Goal: Task Accomplishment & Management: Manage account settings

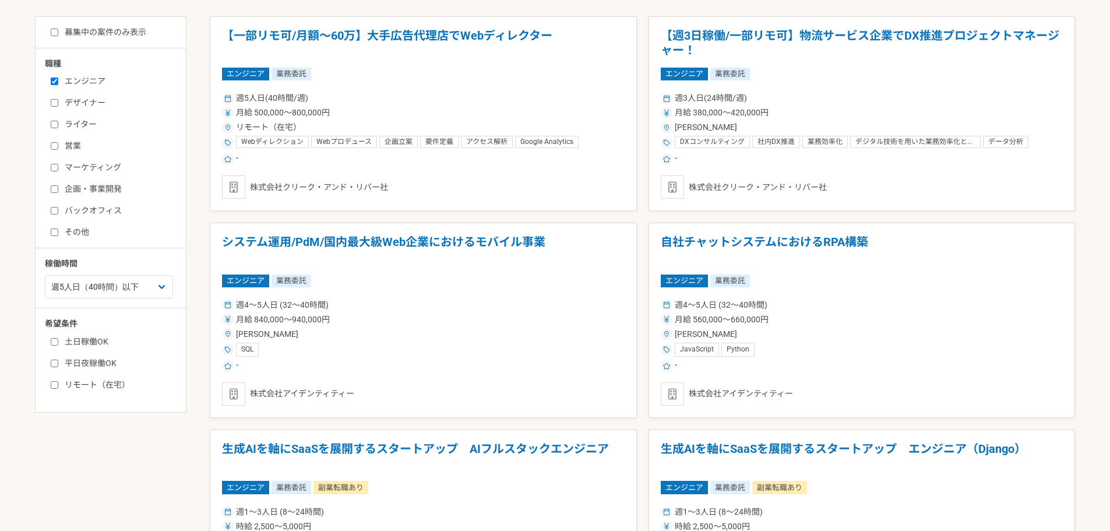
scroll to position [291, 0]
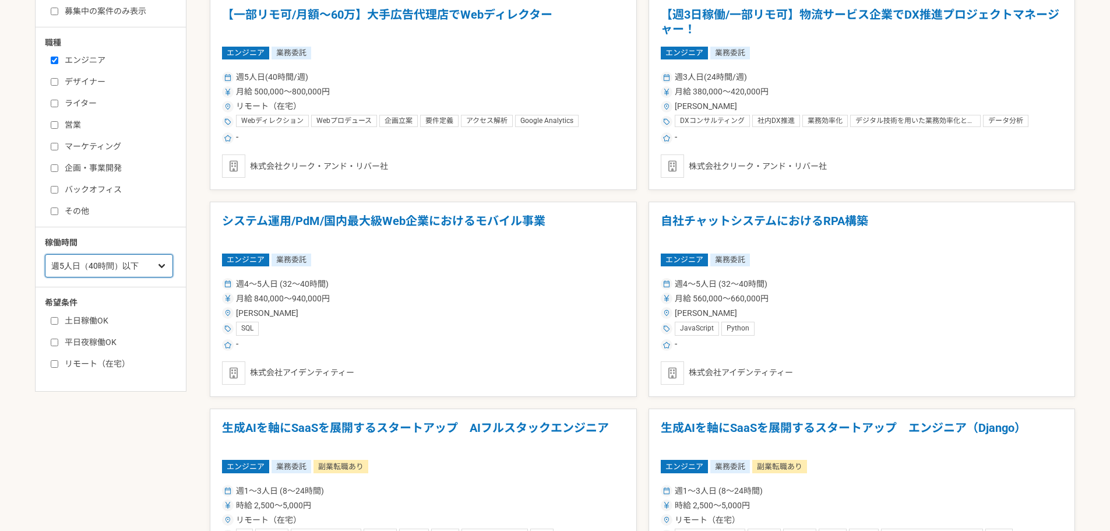
click at [149, 263] on select "週1人日（8時間）以下 週2人日（16時間）以下 週3人日（24時間）以下 週4人日（32時間）以下 週5人日（40時間）以下" at bounding box center [109, 265] width 128 height 23
select select "3"
click at [45, 269] on select "週1人日（8時間）以下 週2人日（16時間）以下 週3人日（24時間）以下 週4人日（32時間）以下 週5人日（40時間）以下" at bounding box center [109, 265] width 128 height 23
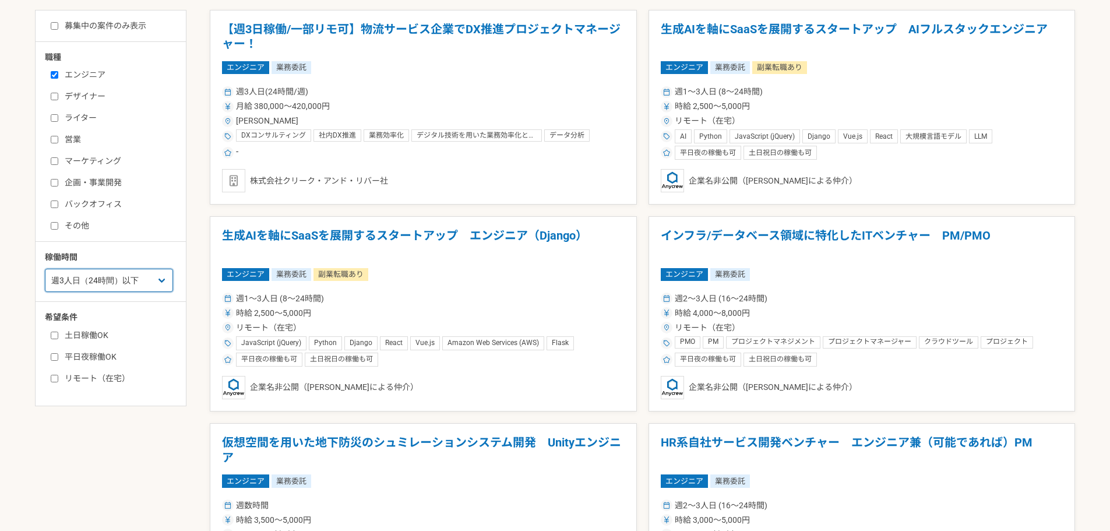
scroll to position [291, 0]
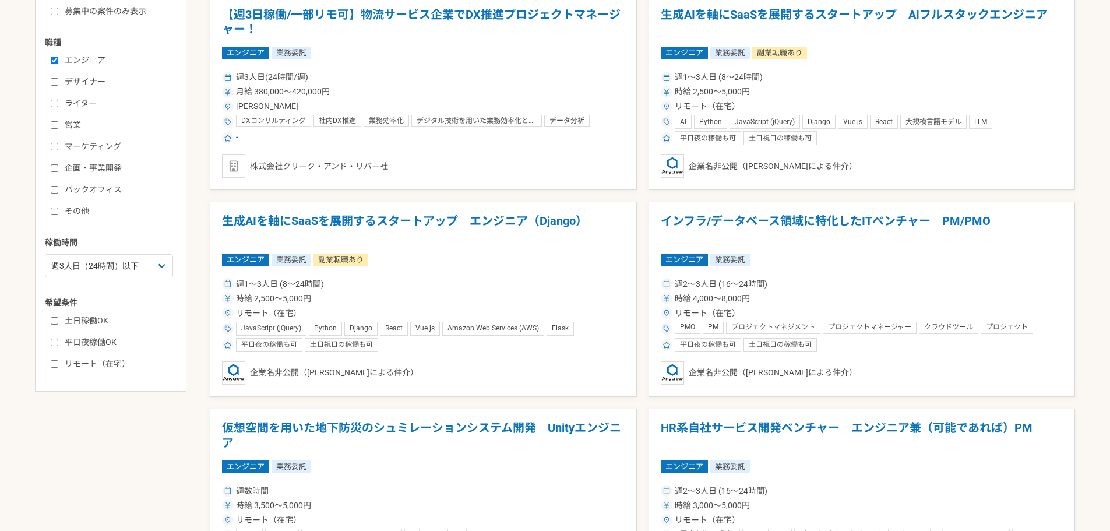
click at [99, 340] on label "平日夜稼働OK" at bounding box center [118, 342] width 134 height 12
click at [58, 340] on input "平日夜稼働OK" at bounding box center [55, 343] width 8 height 8
checkbox input "true"
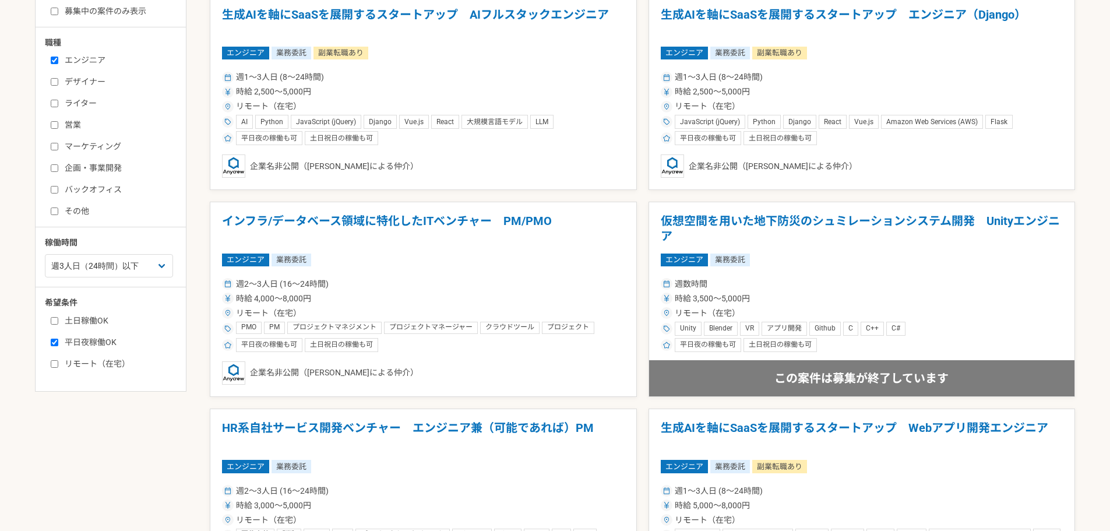
click at [54, 328] on div "土日稼働OK 平日夜稼働OK リモート（在宅）" at bounding box center [115, 340] width 140 height 59
click at [55, 323] on input "土日稼働OK" at bounding box center [55, 321] width 8 height 8
checkbox input "true"
click at [58, 362] on input "リモート（在宅）" at bounding box center [55, 364] width 8 height 8
checkbox input "true"
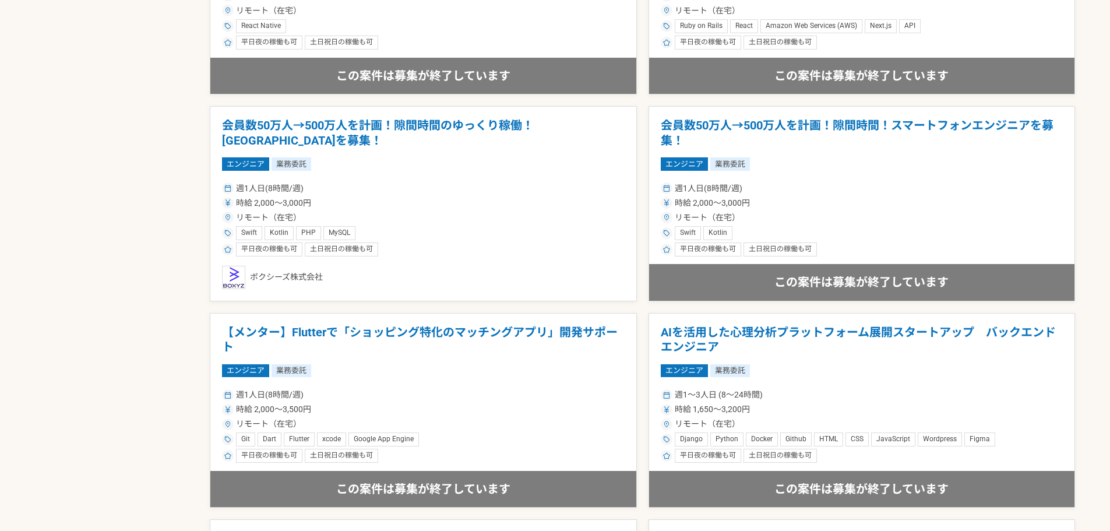
scroll to position [1690, 0]
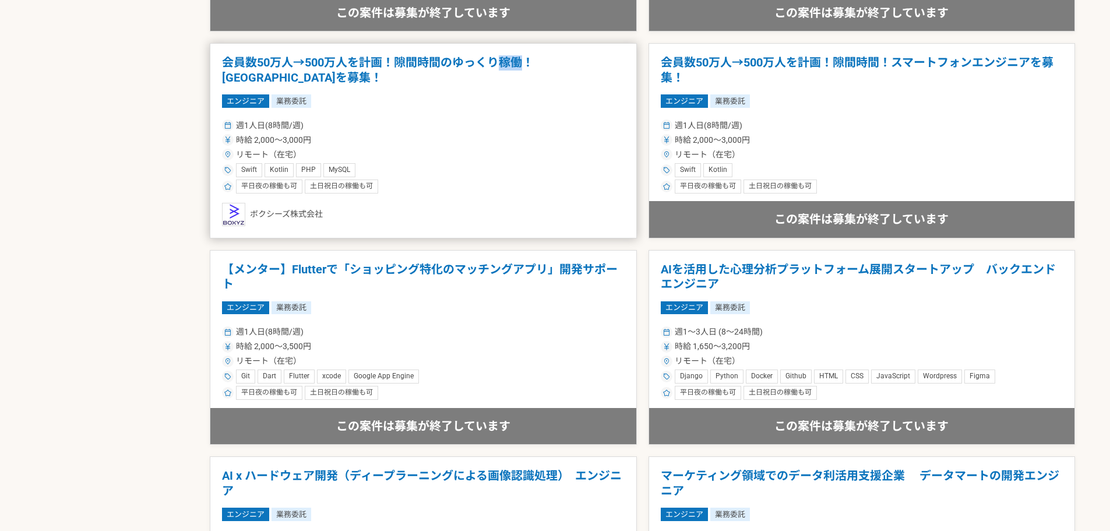
click at [514, 65] on h1 "会員数50万人→500万人を計画！隙間時間のゆっくり稼働！[GEOGRAPHIC_DATA]を募集！" at bounding box center [423, 70] width 403 height 30
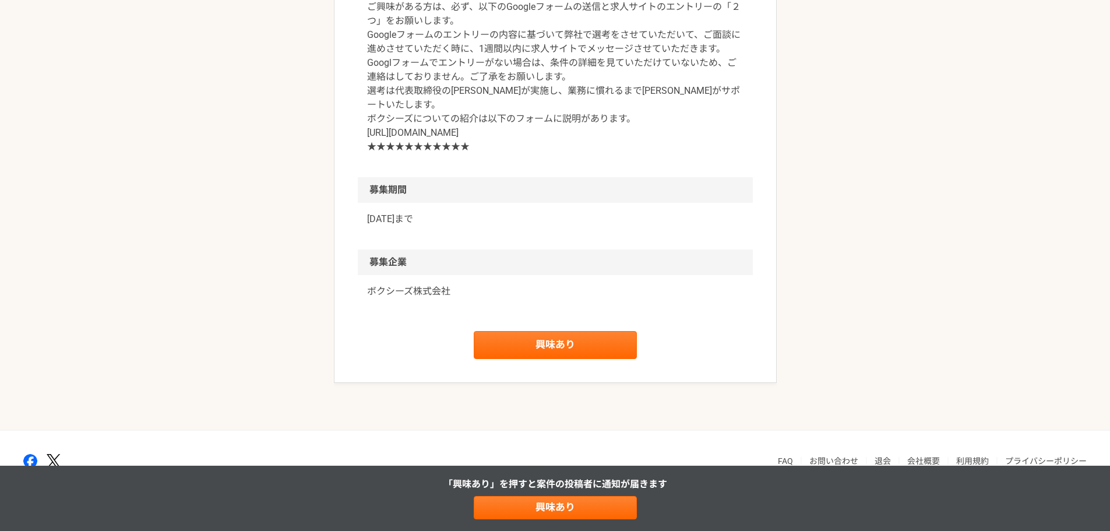
scroll to position [1686, 0]
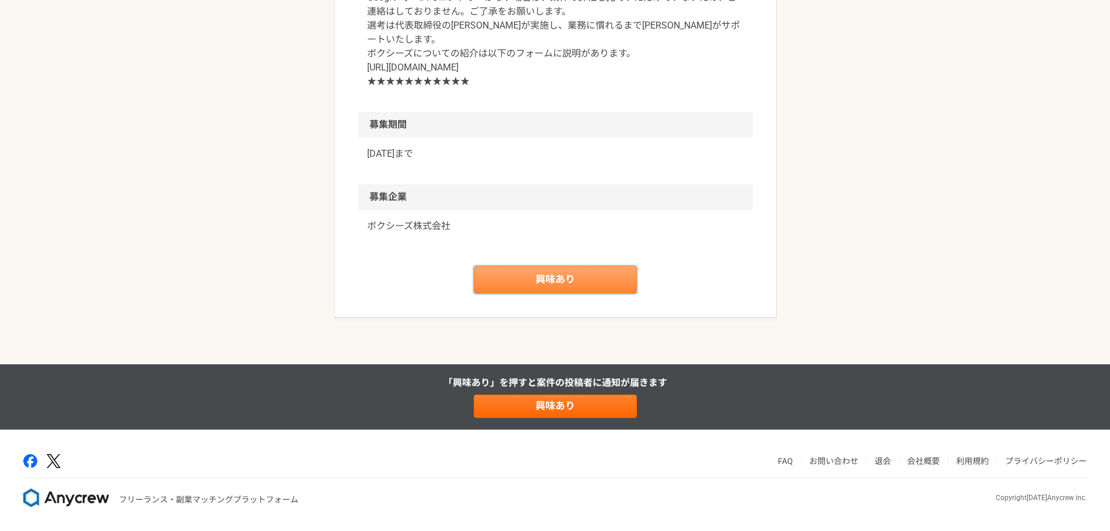
click at [562, 294] on link "興味あり" at bounding box center [555, 280] width 163 height 28
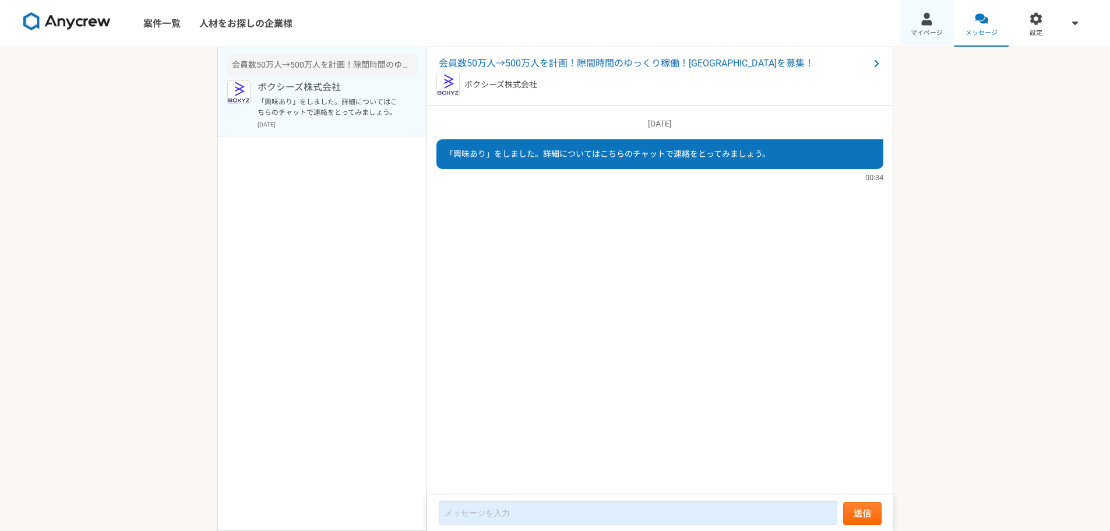
click at [929, 19] on div at bounding box center [926, 18] width 13 height 13
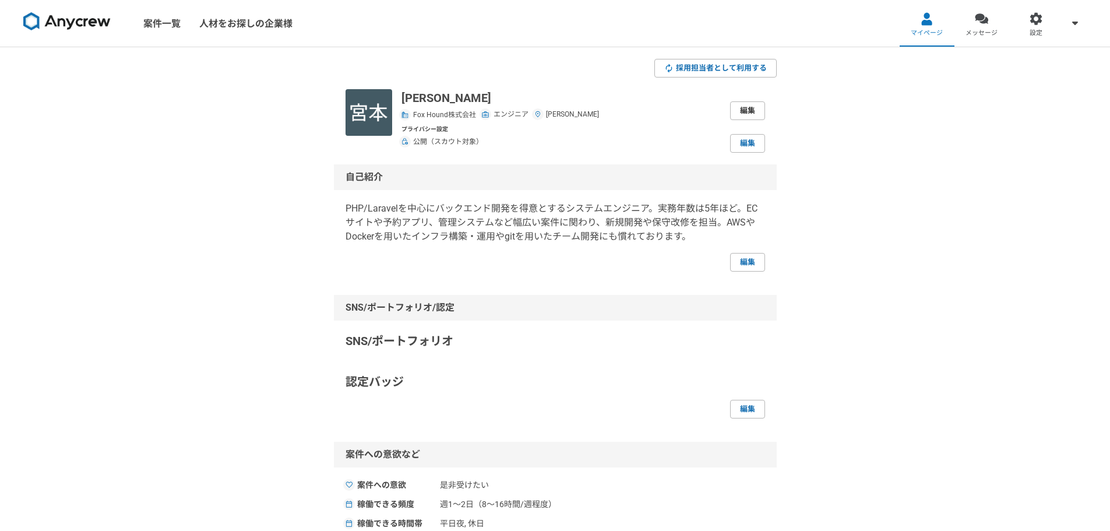
click at [747, 108] on link "編集" at bounding box center [747, 110] width 35 height 19
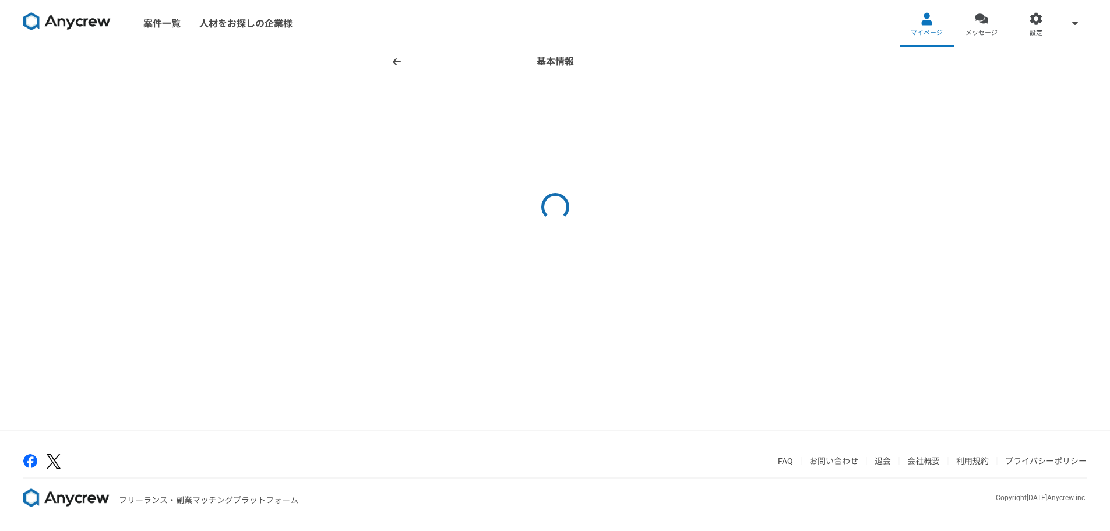
select select "13"
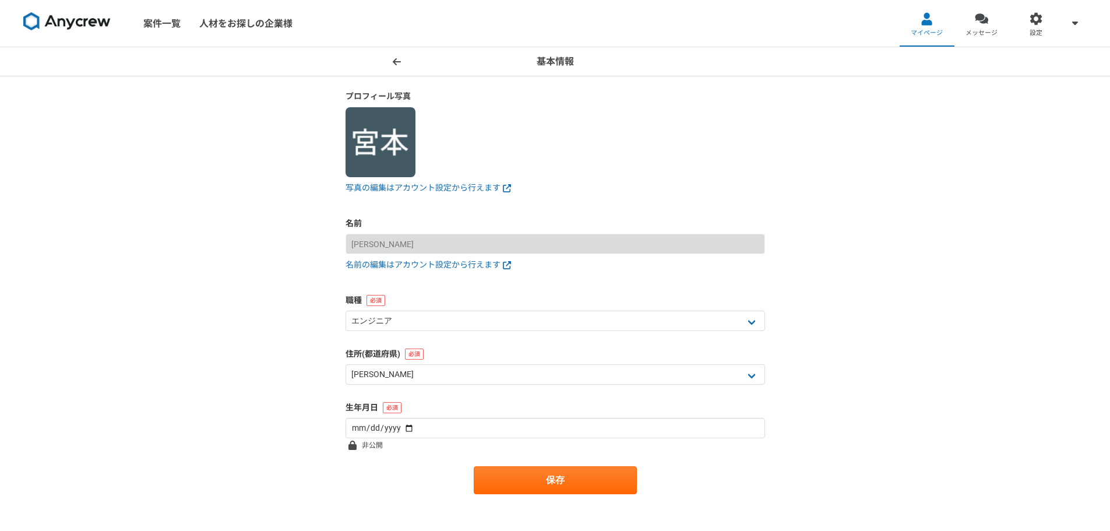
click at [397, 163] on img at bounding box center [381, 142] width 70 height 70
click at [409, 188] on link "写真の編集はアカウント設定から行えます" at bounding box center [556, 188] width 420 height 12
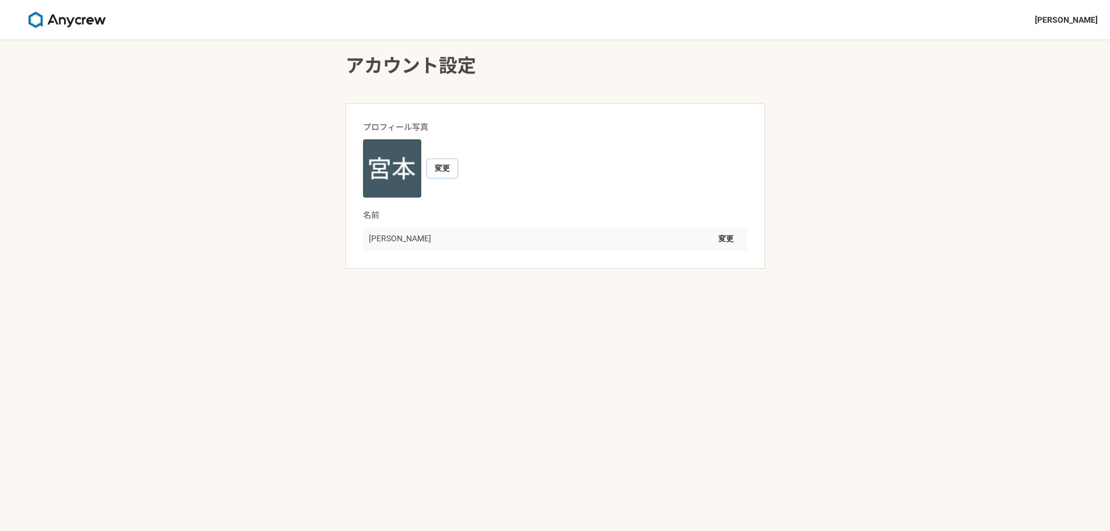
click at [444, 174] on button "変更" at bounding box center [442, 168] width 30 height 19
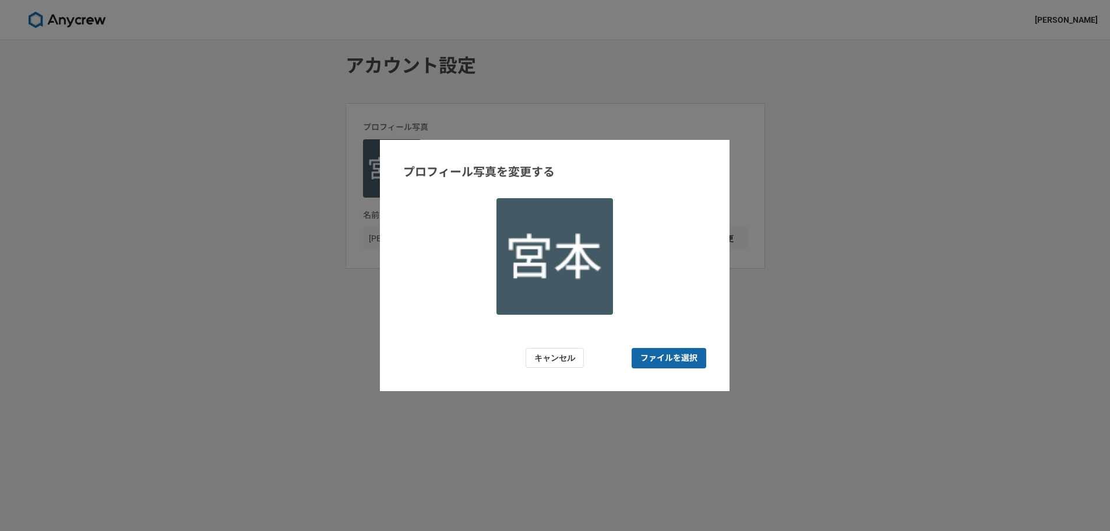
click at [675, 359] on span "ファイルを選択" at bounding box center [668, 358] width 57 height 12
click at [675, 359] on input "ファイルを選択" at bounding box center [669, 358] width 75 height 20
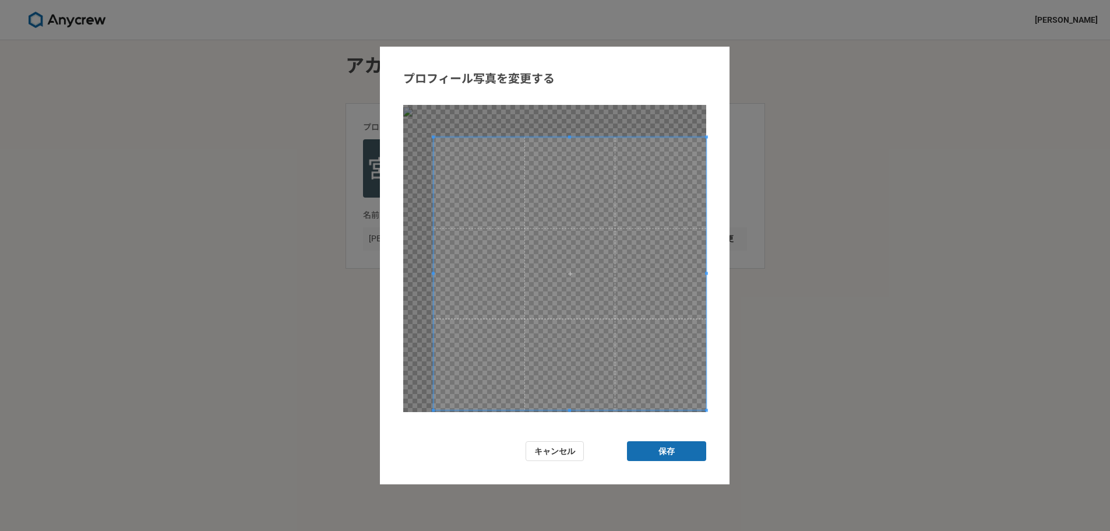
click at [716, 430] on form "プロフィール写真を変更する キャンセル 保存" at bounding box center [555, 266] width 350 height 438
click at [642, 356] on span at bounding box center [569, 272] width 273 height 273
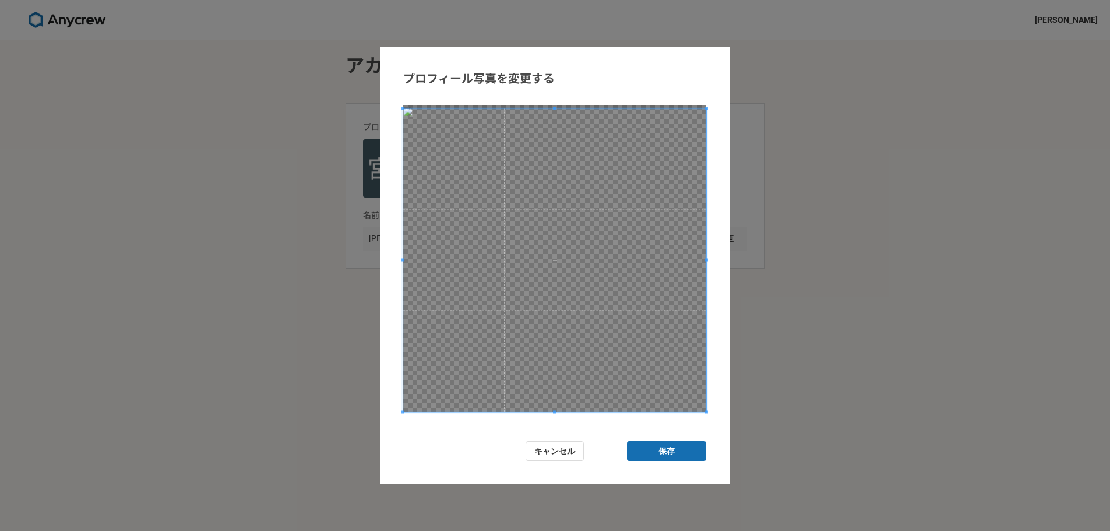
click at [403, 104] on div at bounding box center [554, 249] width 303 height 325
click at [667, 449] on button "保存" at bounding box center [666, 451] width 79 height 20
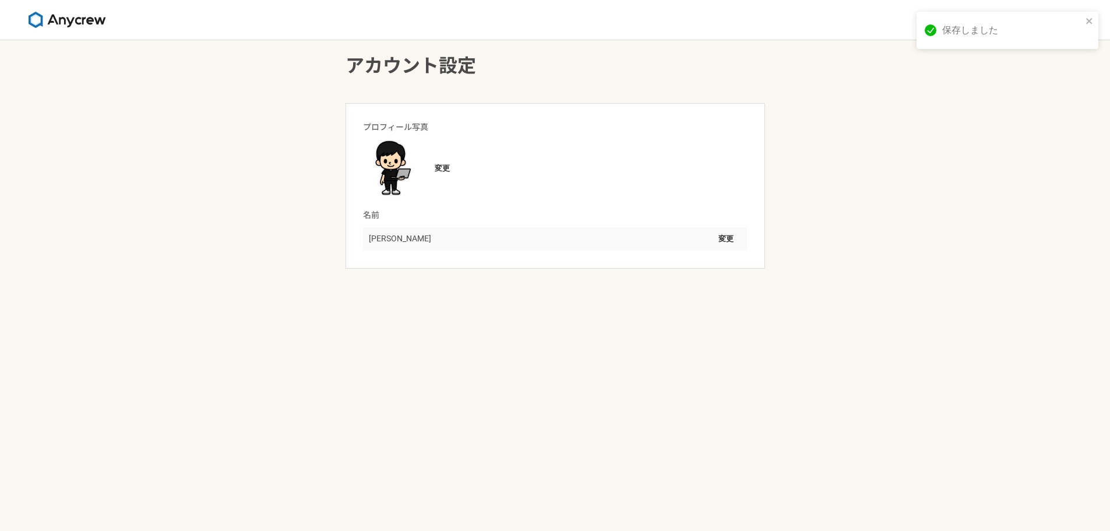
click at [904, 325] on div "アカウント設定 プロフィール写真 変更 名前 宮本悠樹 変更" at bounding box center [555, 285] width 1110 height 491
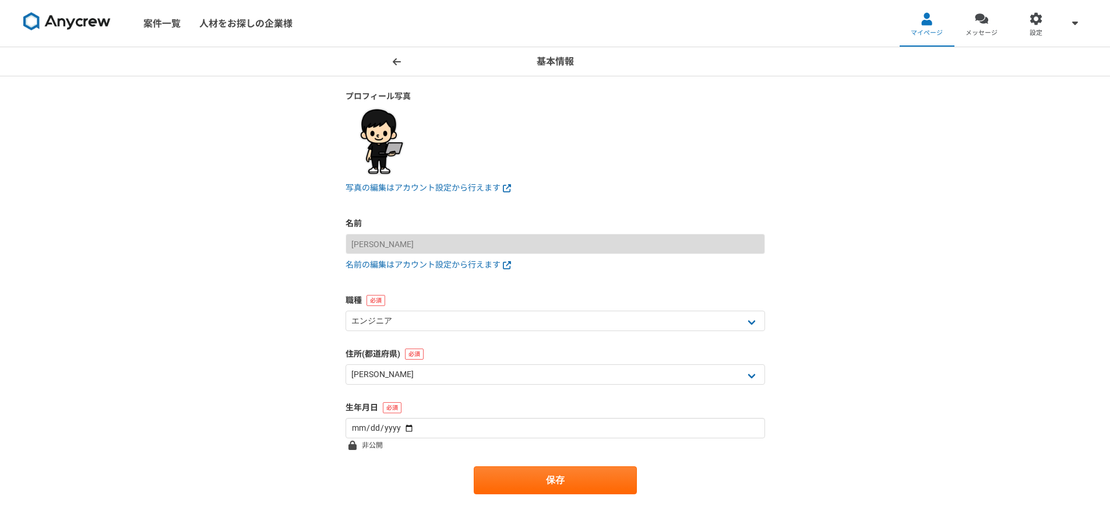
select select "13"
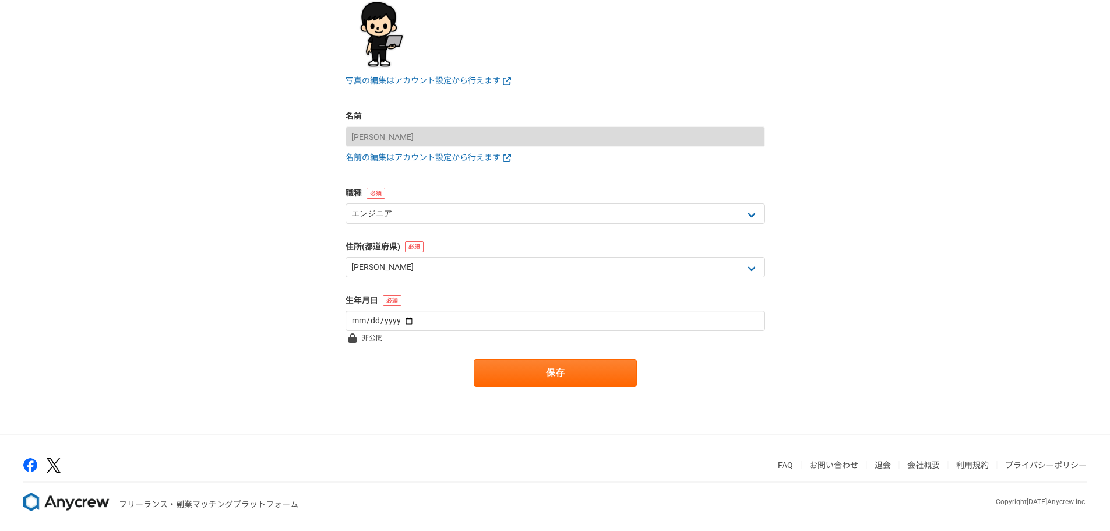
scroll to position [111, 0]
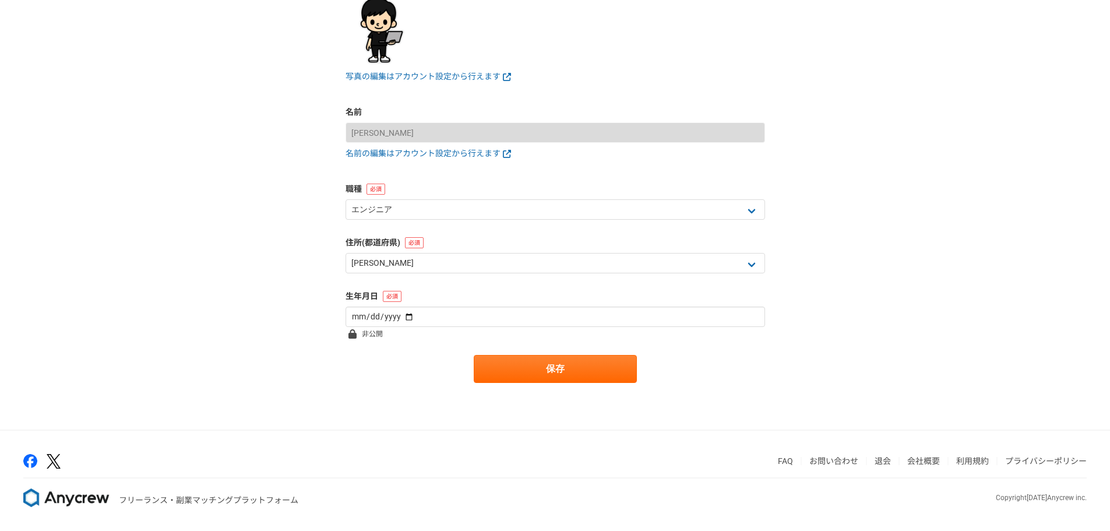
click at [547, 386] on main "プロフィール写真 写真の編集はアカウント設定から行えます 名前 宮本悠樹 名前の編集はアカウント設定から行えます 職種 エンジニア デザイナー ライター 営業…" at bounding box center [555, 197] width 443 height 464
click at [545, 378] on button "保存" at bounding box center [555, 369] width 163 height 28
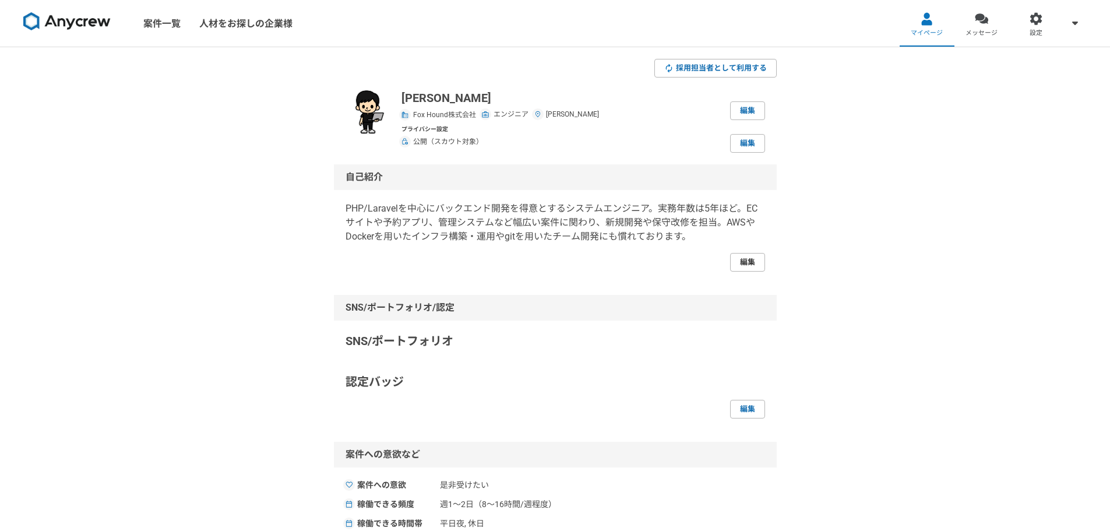
click at [749, 256] on link "編集" at bounding box center [747, 262] width 35 height 19
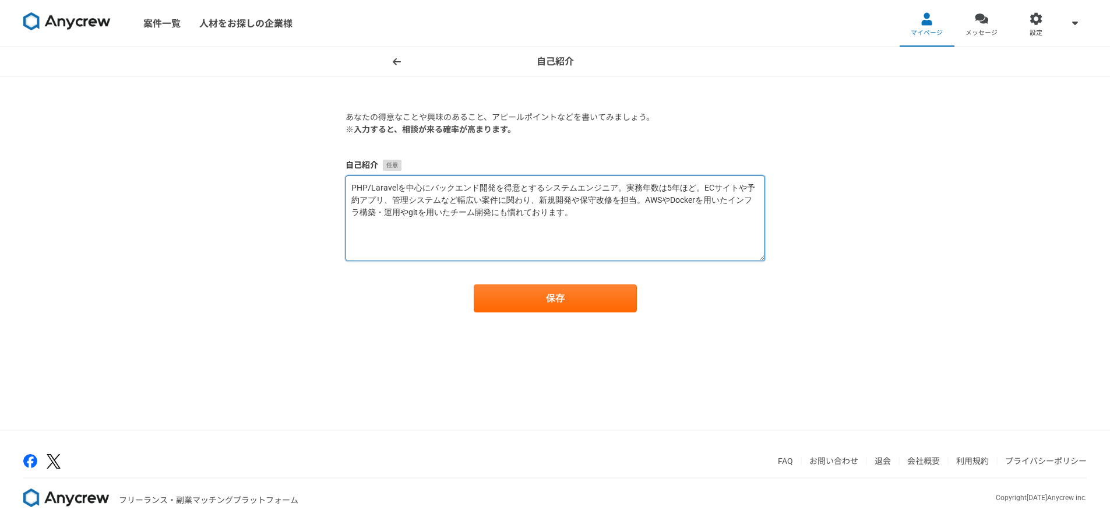
click at [558, 246] on textarea "PHP/Laravelを中心にバックエンド開発を得意とするシステムエンジニア。実務年数は5年ほど。ECサイトや予約アプリ、管理システムなど幅広い案件に関わり、…" at bounding box center [556, 218] width 420 height 86
paste textarea "/ Laravel を中心に5年以上の開発経験を持つフリーランスエンジニアです。 JavaScript / React（3年）、AWS（3年）、Docker（…"
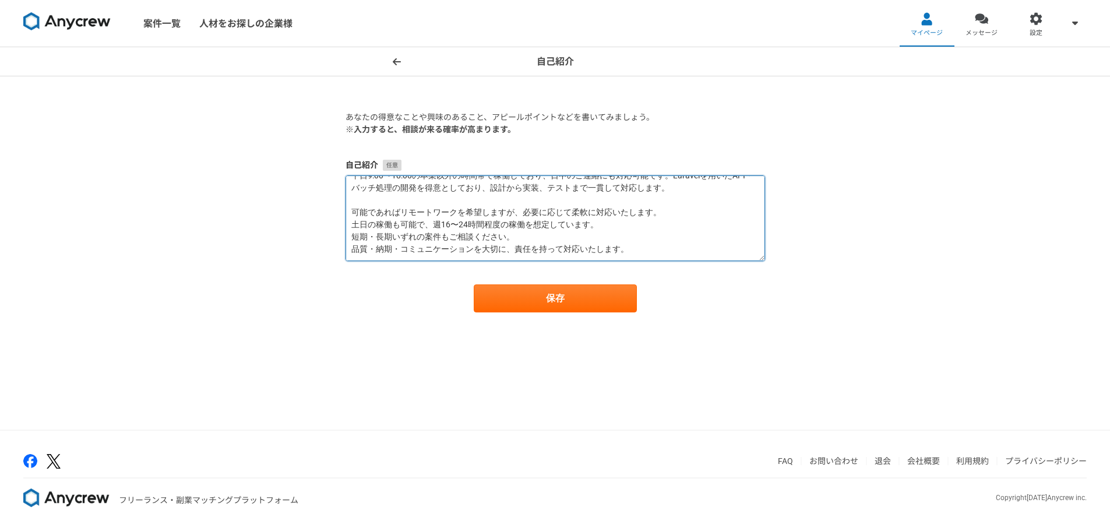
scroll to position [73, 0]
type textarea "PHP / Laravel を中心に5年以上の開発経験を持つフリーランスエンジニアです。 JavaScript / React（3年）、AWS（3年）、Doc…"
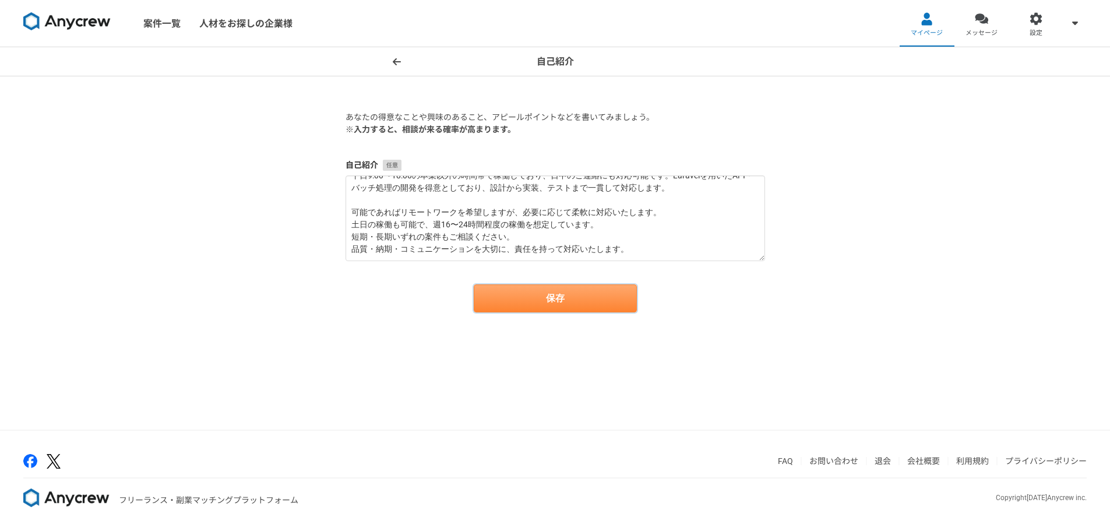
click at [569, 306] on button "保存" at bounding box center [555, 298] width 163 height 28
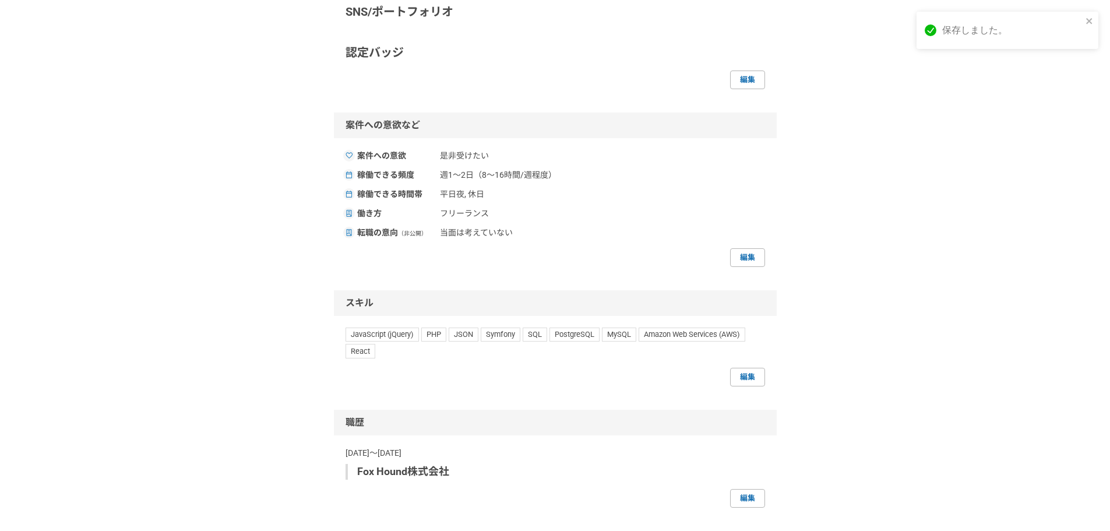
scroll to position [524, 0]
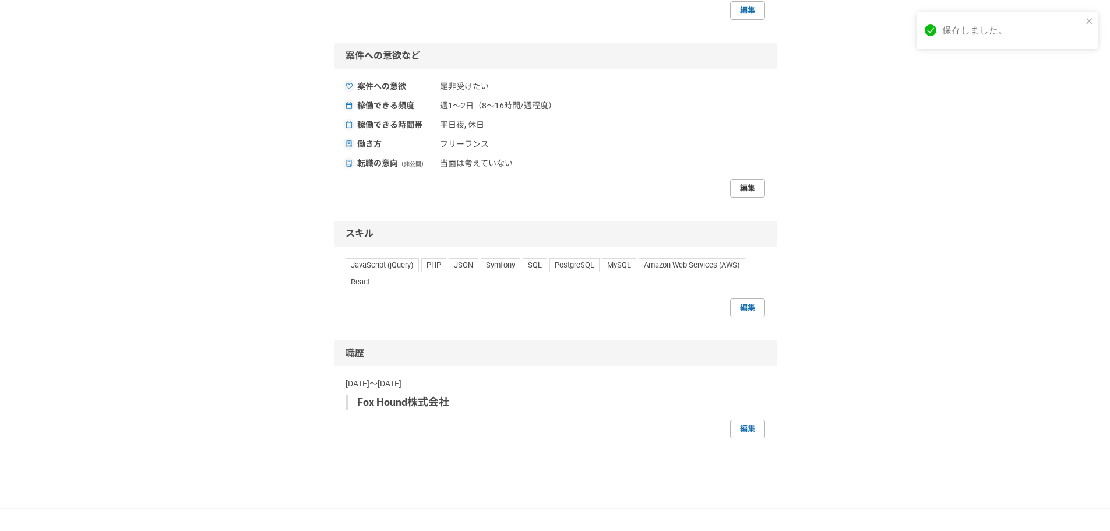
click at [758, 191] on link "編集" at bounding box center [747, 188] width 35 height 19
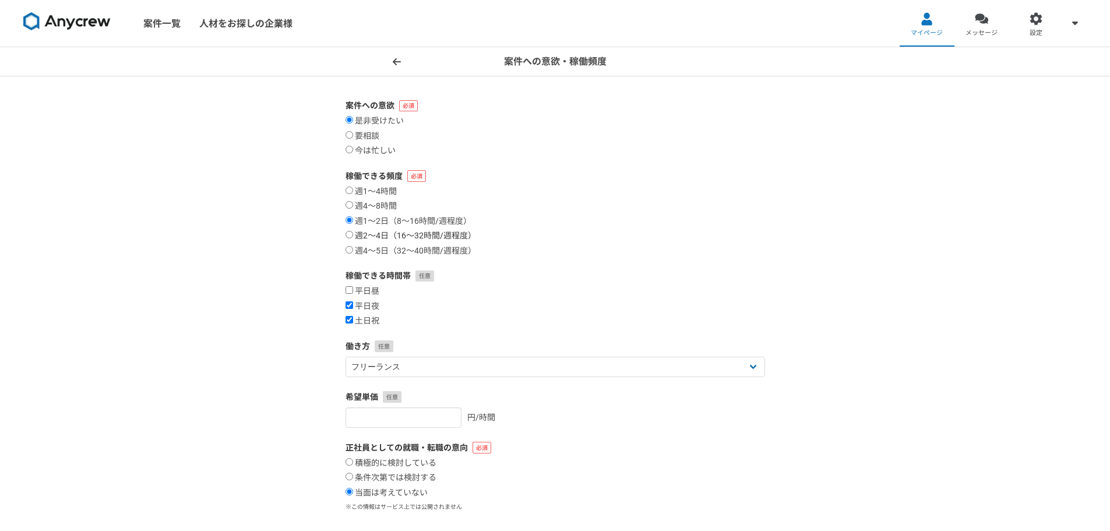
click at [350, 235] on input "週2〜4日（16〜32時間/週程度）" at bounding box center [350, 235] width 8 height 8
radio input "true"
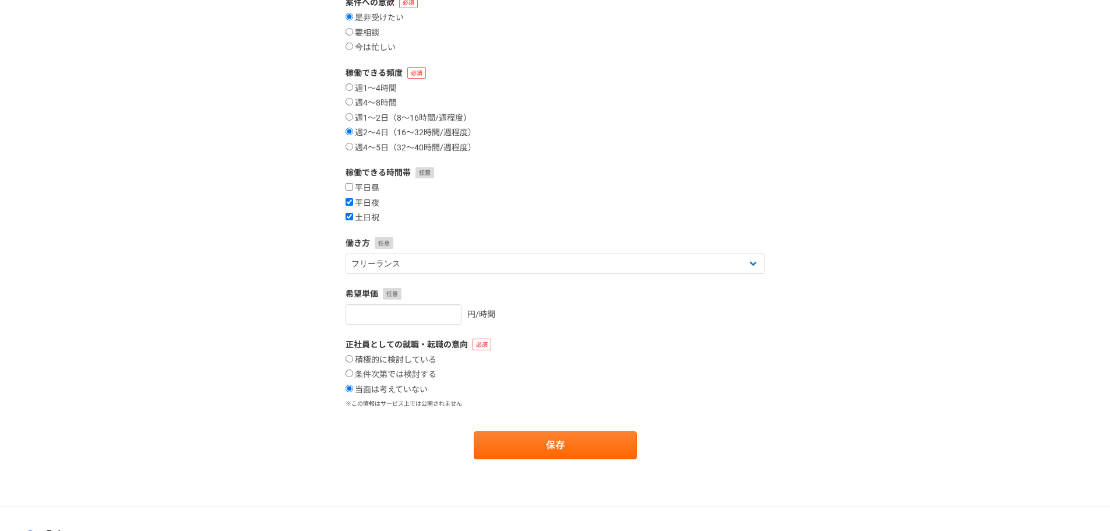
scroll to position [117, 0]
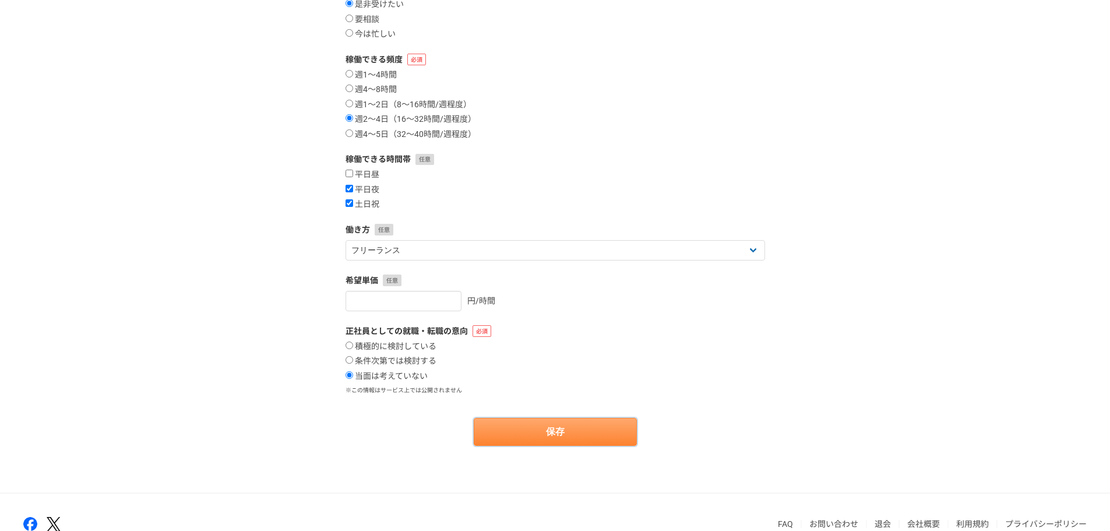
click at [509, 435] on button "保存" at bounding box center [555, 432] width 163 height 28
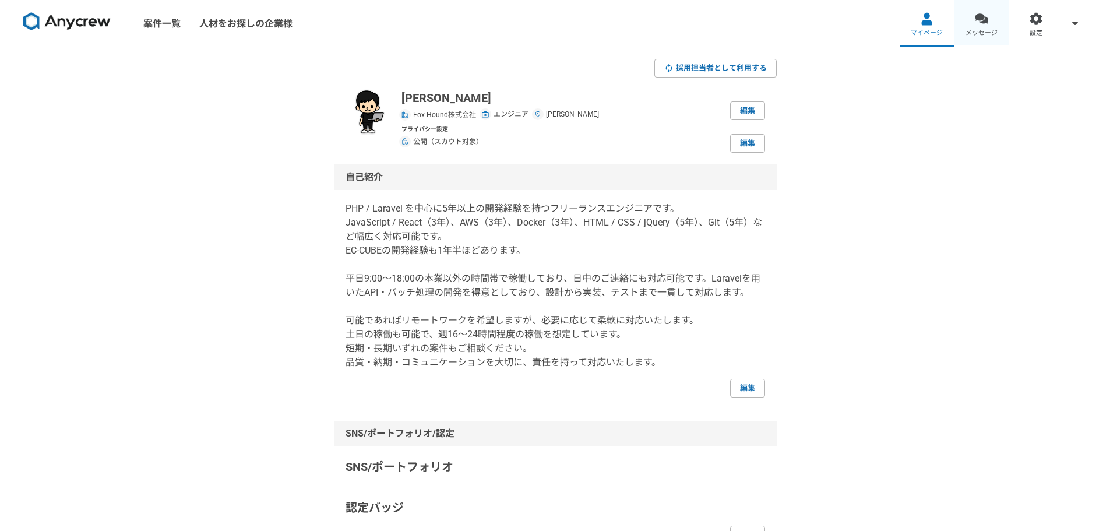
click at [981, 23] on div at bounding box center [981, 18] width 13 height 13
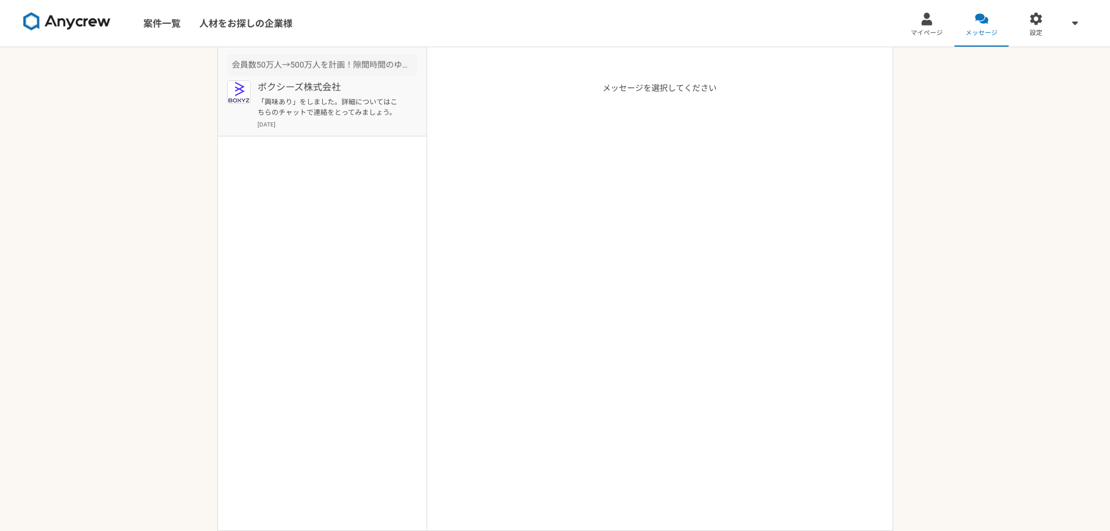
click at [333, 110] on p "「興味あり」をしました。詳細についてはこちらのチャットで連絡をとってみましょう。" at bounding box center [330, 107] width 144 height 21
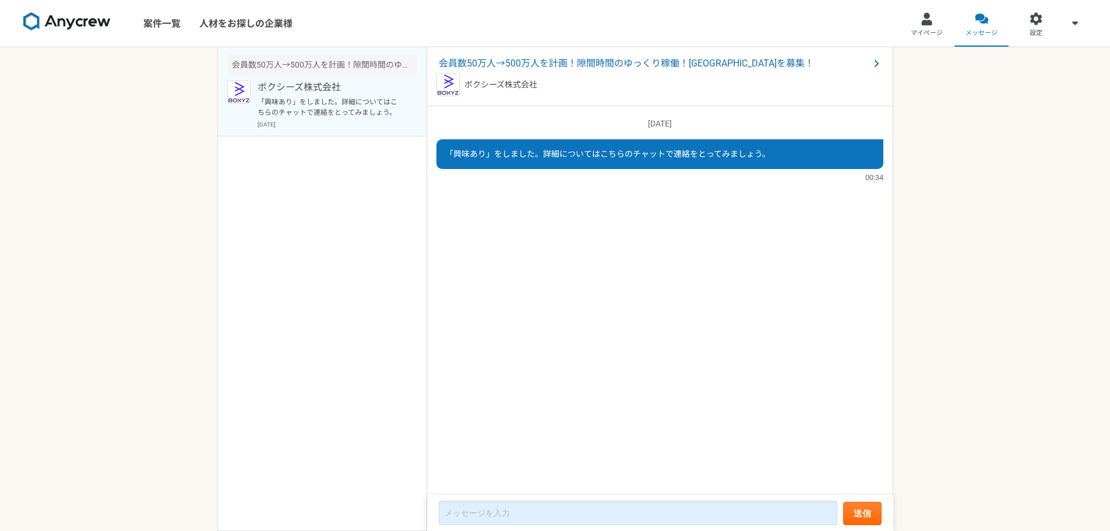
click at [598, 238] on div "2025/08/12（火） 「興味あり」をしました。詳細についてはこちらのチャットで連絡をとってみましょう。 00:34" at bounding box center [660, 301] width 466 height 390
